Goal: Information Seeking & Learning: Learn about a topic

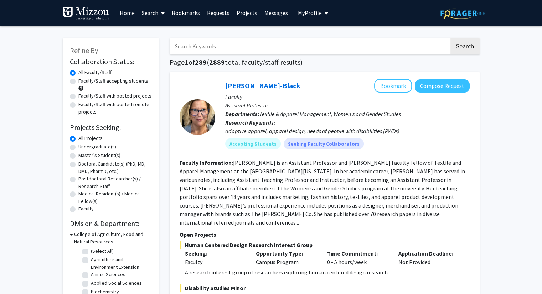
click at [78, 146] on label "Undergraduate(s)" at bounding box center [97, 146] width 38 height 7
click at [78, 146] on input "Undergraduate(s)" at bounding box center [80, 145] width 5 height 5
radio input "true"
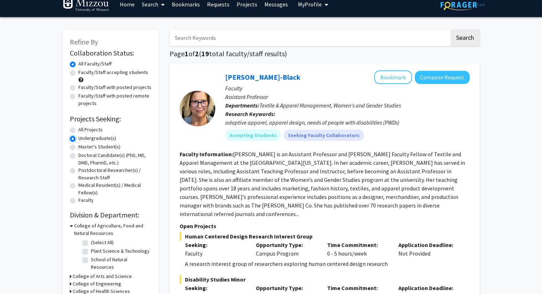
scroll to position [9, 0]
click at [78, 74] on label "Faculty/Staff accepting students" at bounding box center [113, 72] width 70 height 7
click at [78, 73] on input "Faculty/Staff accepting students" at bounding box center [80, 71] width 5 height 5
radio input "true"
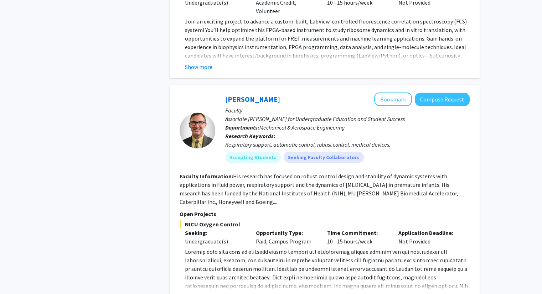
scroll to position [2050, 0]
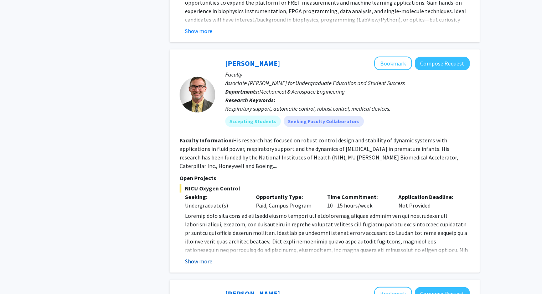
click at [194, 257] on button "Show more" at bounding box center [198, 261] width 27 height 9
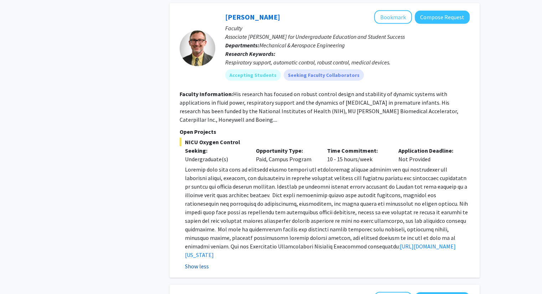
scroll to position [2095, 0]
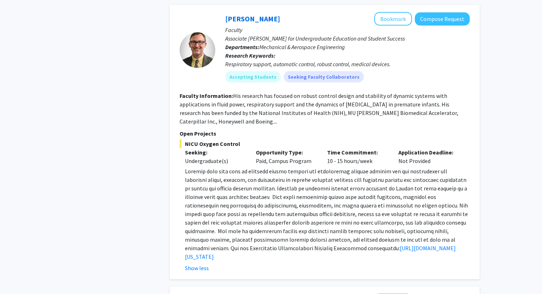
drag, startPoint x: 214, startPoint y: 221, endPoint x: 181, endPoint y: 147, distance: 80.5
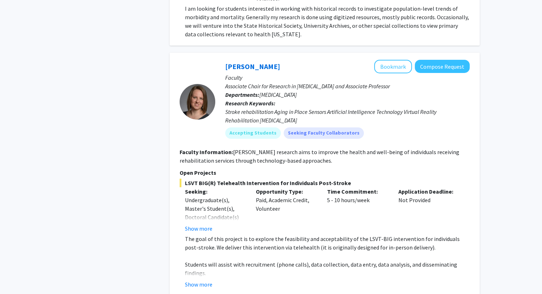
scroll to position [2576, 0]
click at [200, 224] on button "Show more" at bounding box center [198, 228] width 27 height 9
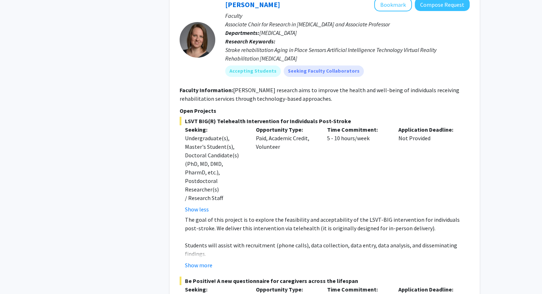
scroll to position [2638, 0]
click at [203, 215] on fg-read-more "The goal of this project is to explore the feasibility and acceptability of the…" at bounding box center [325, 242] width 290 height 54
click at [206, 261] on button "Show more" at bounding box center [198, 265] width 27 height 9
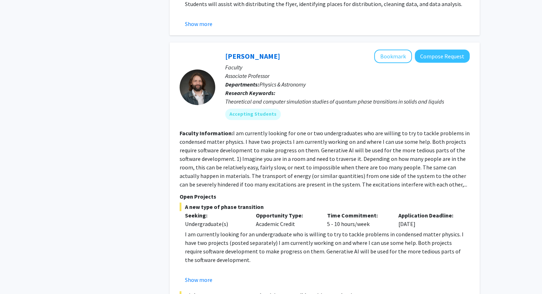
scroll to position [3014, 0]
click at [205, 275] on button "Show more" at bounding box center [198, 279] width 27 height 9
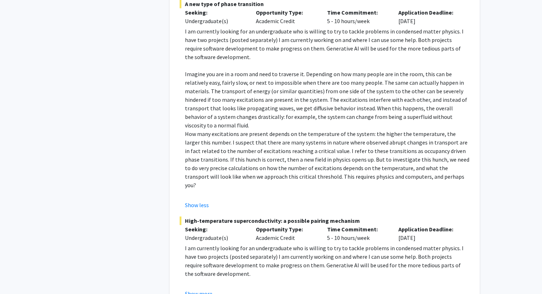
scroll to position [3217, 0]
click at [191, 289] on button "Show more" at bounding box center [198, 293] width 27 height 9
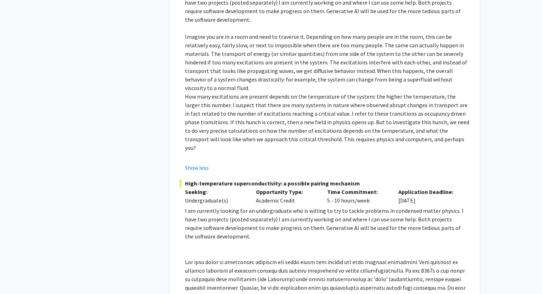
scroll to position [3309, 0]
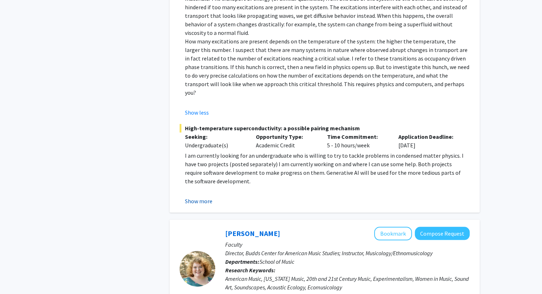
click at [198, 197] on button "Show more" at bounding box center [198, 201] width 27 height 9
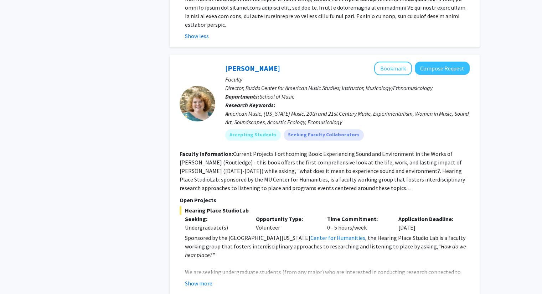
scroll to position [3577, 0]
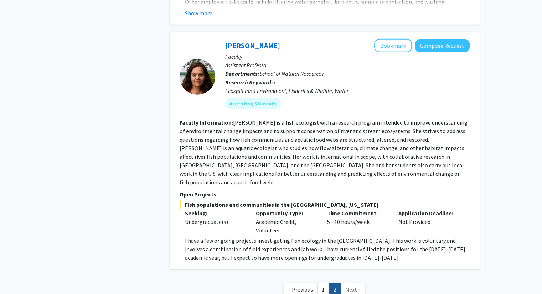
scroll to position [2112, 0]
click at [320, 284] on link "1" at bounding box center [323, 290] width 12 height 12
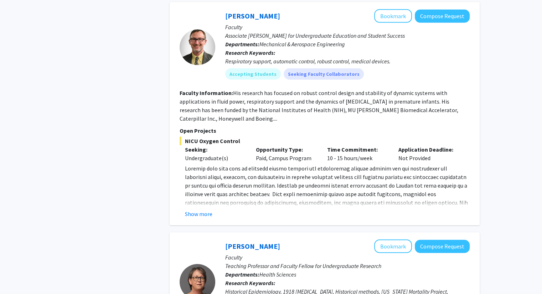
scroll to position [2099, 0]
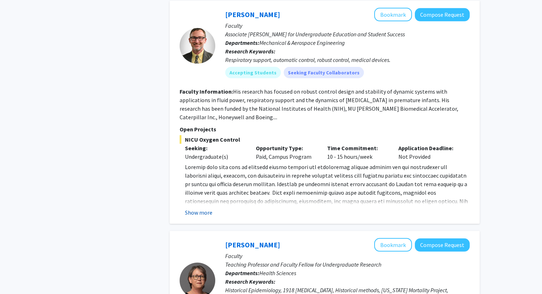
click at [194, 208] on button "Show more" at bounding box center [198, 212] width 27 height 9
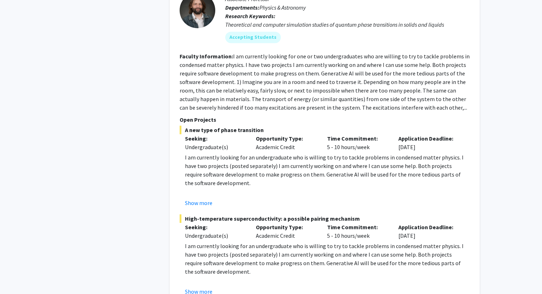
scroll to position [3089, 0]
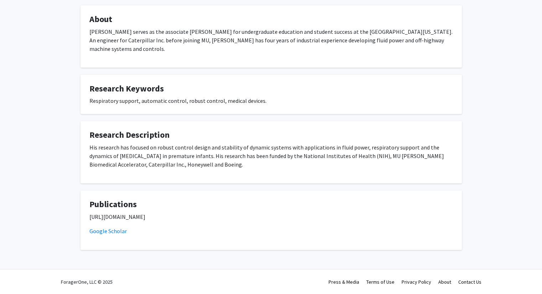
scroll to position [244, 0]
